Goal: Task Accomplishment & Management: Use online tool/utility

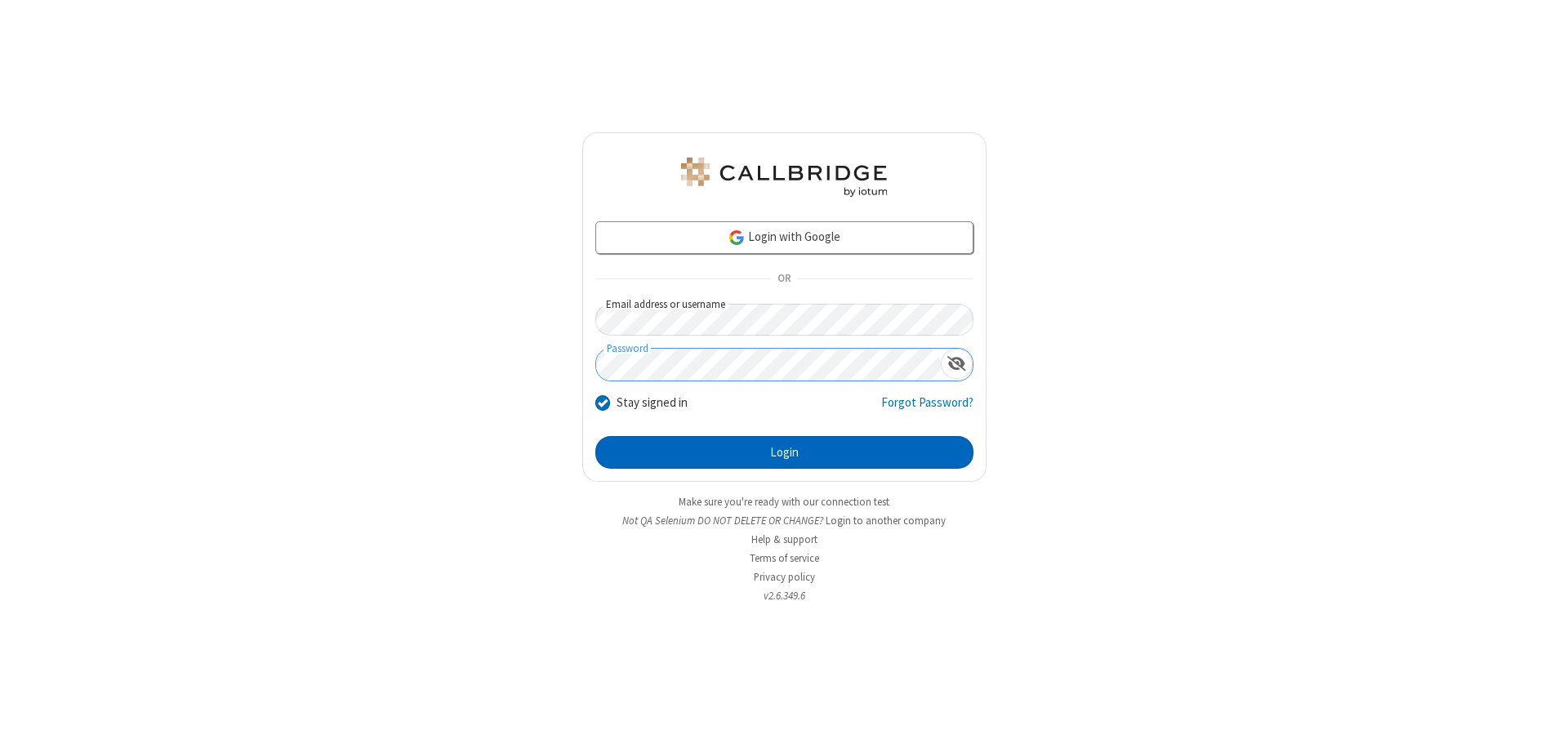
click at [784, 452] on button "Login" at bounding box center [784, 452] width 378 height 33
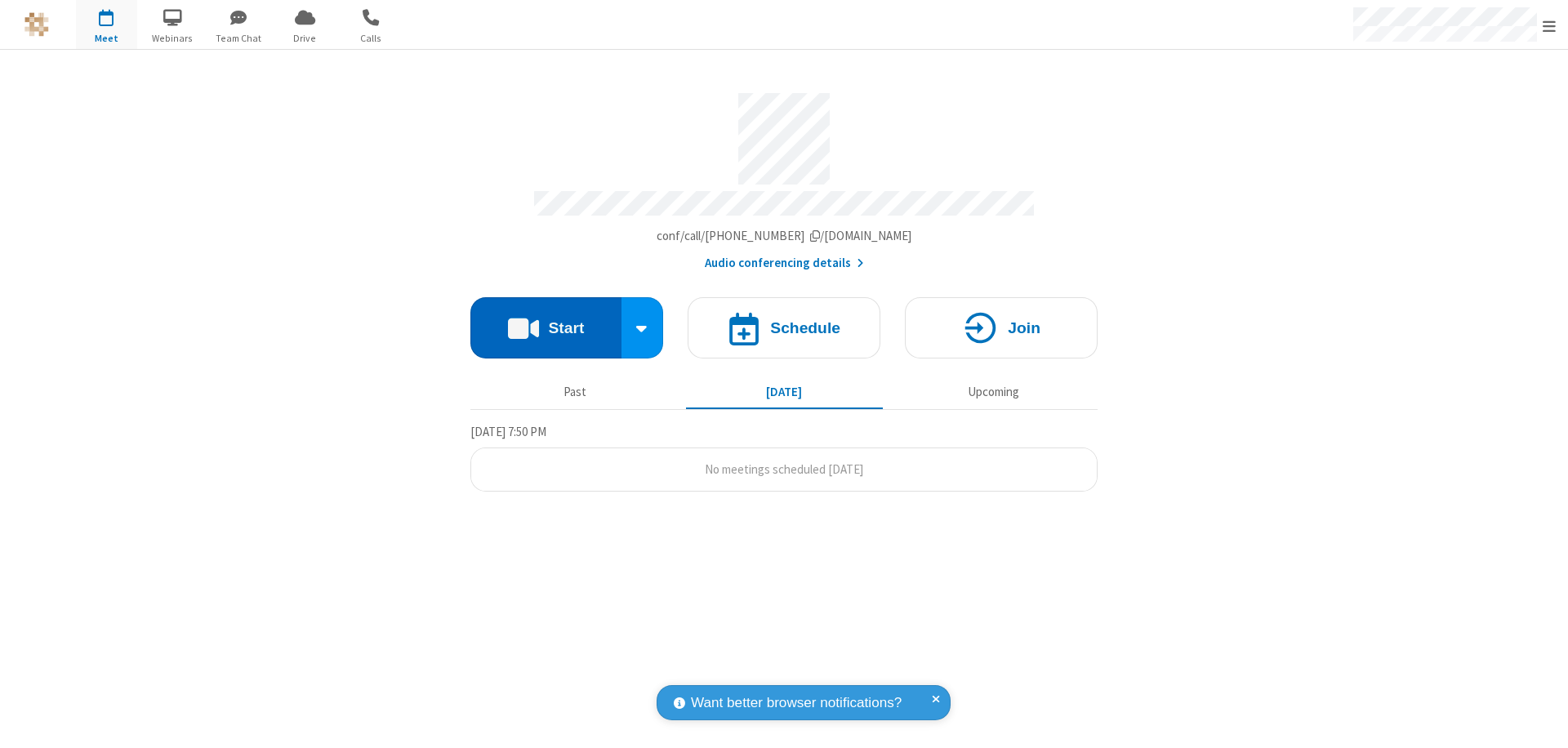
click at [545, 320] on button "Start" at bounding box center [545, 328] width 151 height 62
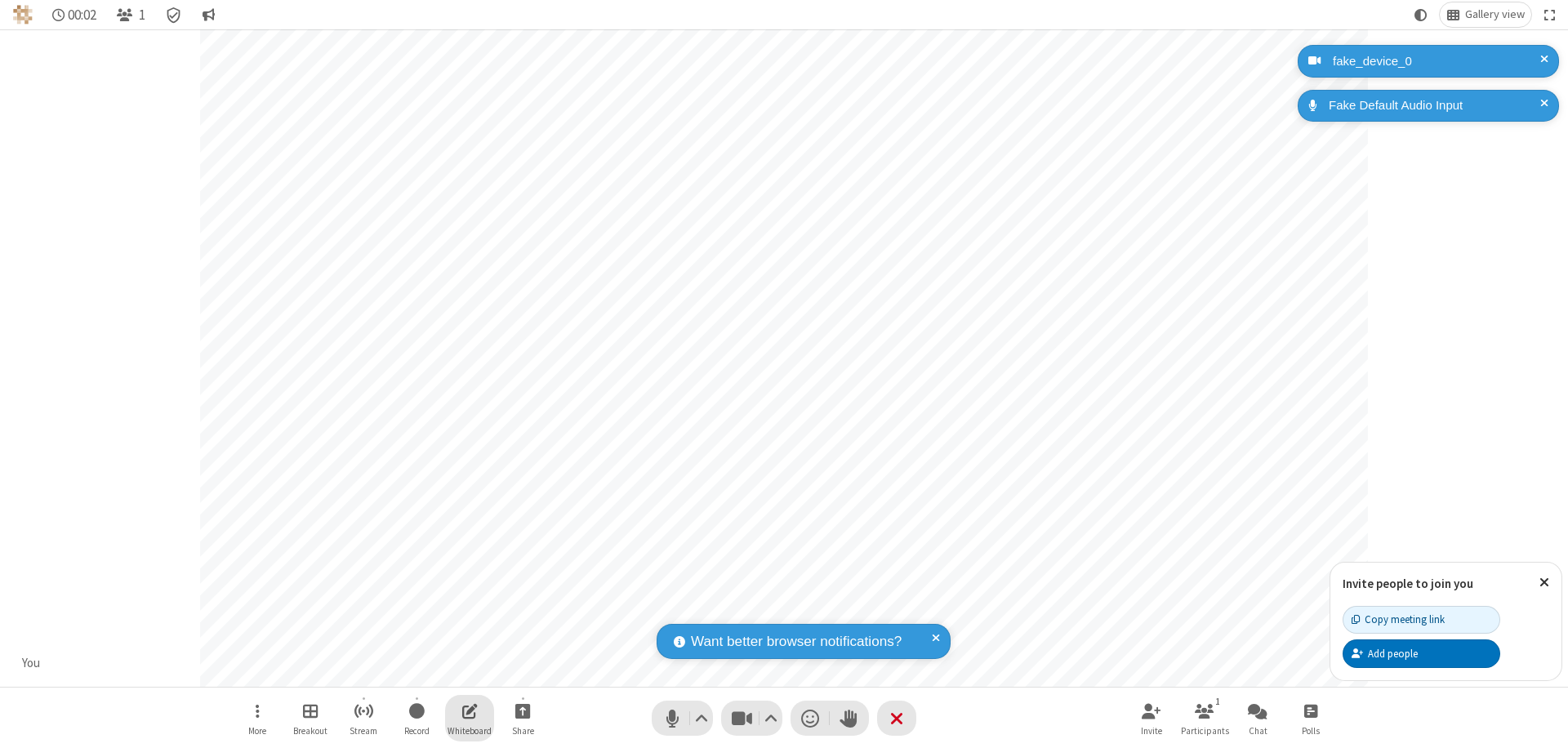
click at [469, 711] on span "Open shared whiteboard" at bounding box center [469, 711] width 15 height 21
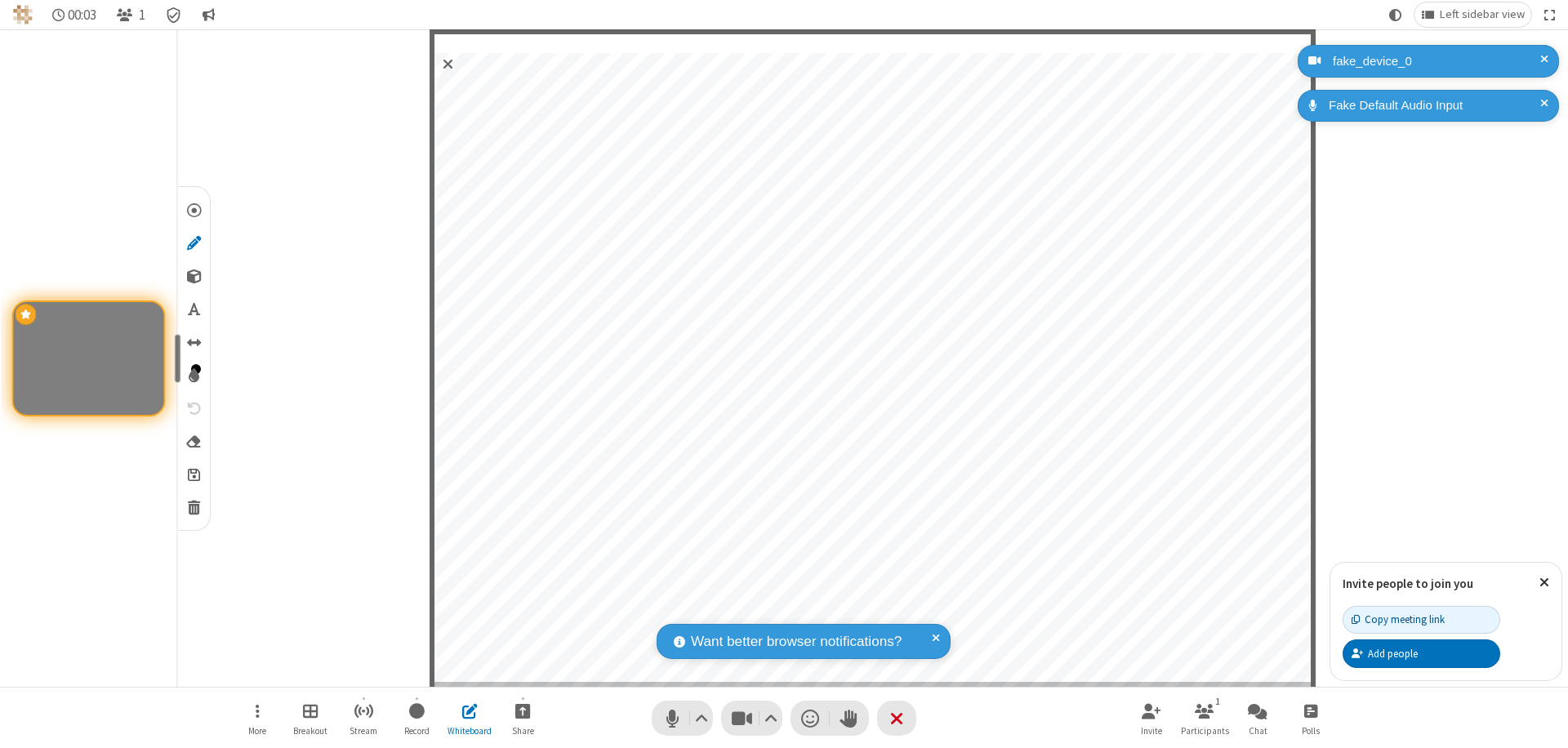
click at [193, 474] on span "Save" at bounding box center [194, 474] width 13 height 17
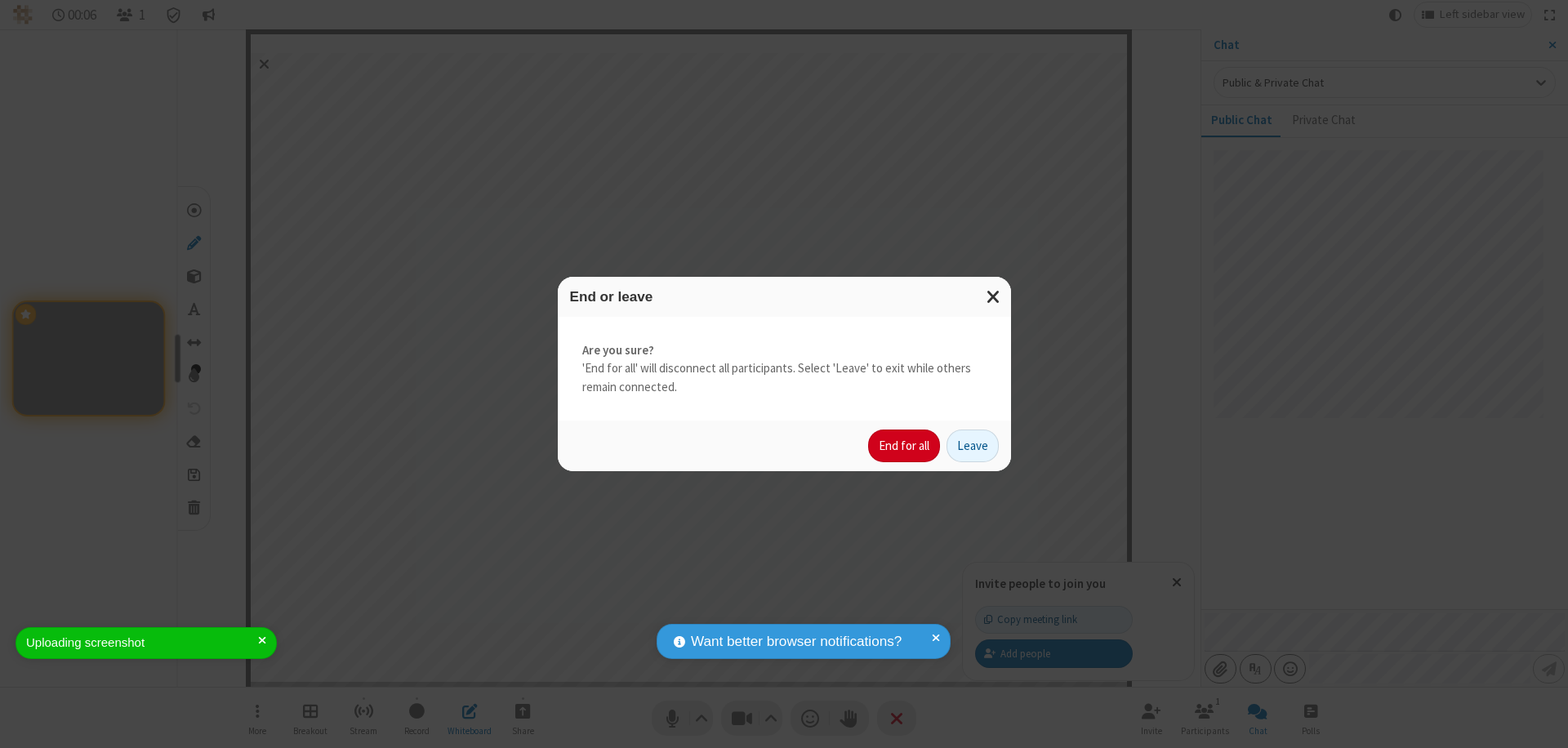
click at [905, 446] on button "End for all" at bounding box center [903, 446] width 71 height 33
